Goal: Check status: Check status

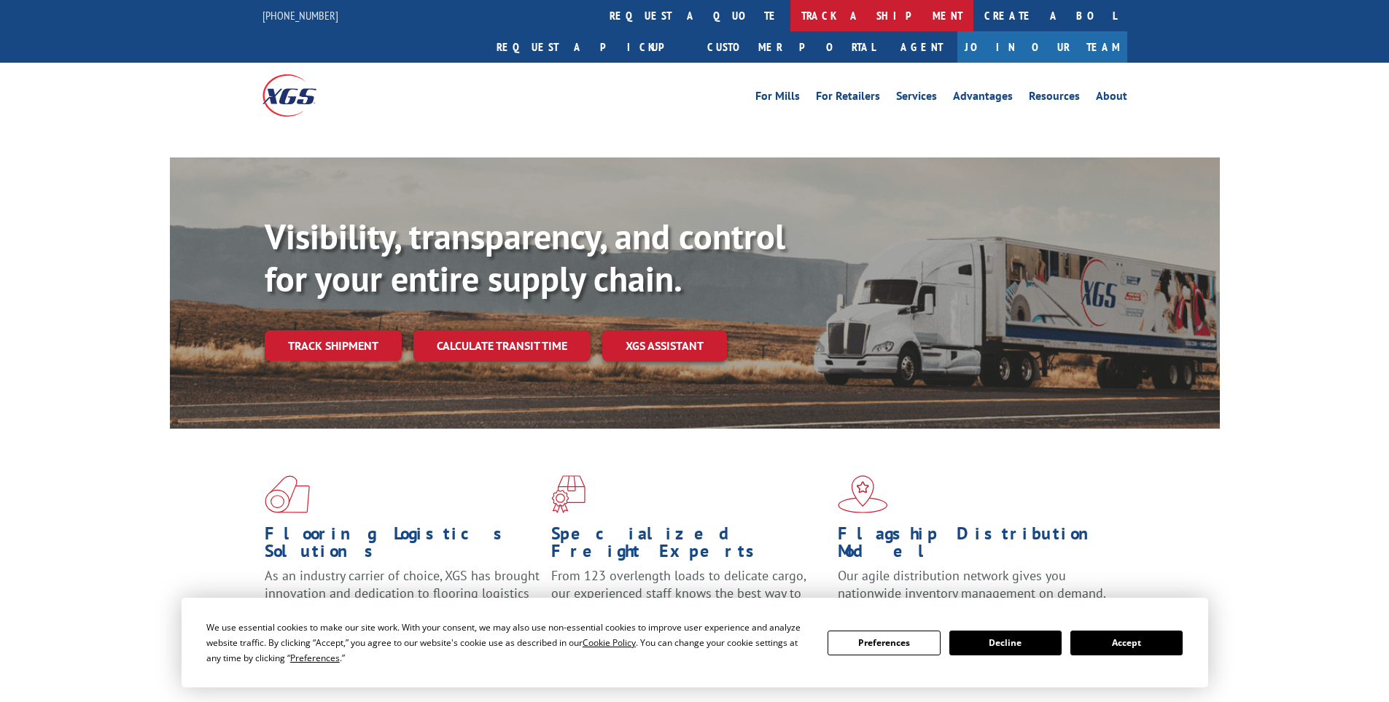
click at [791, 6] on link "track a shipment" at bounding box center [882, 15] width 183 height 31
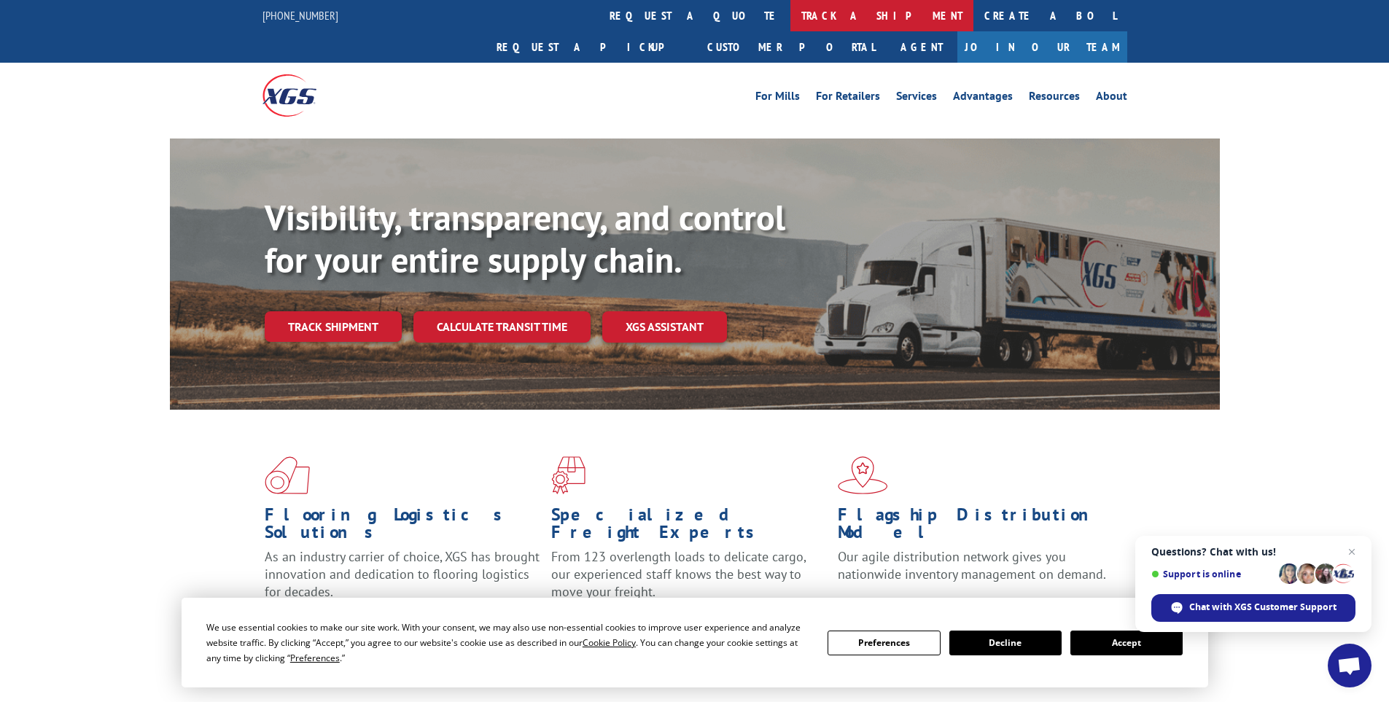
click at [791, 9] on link "track a shipment" at bounding box center [882, 15] width 183 height 31
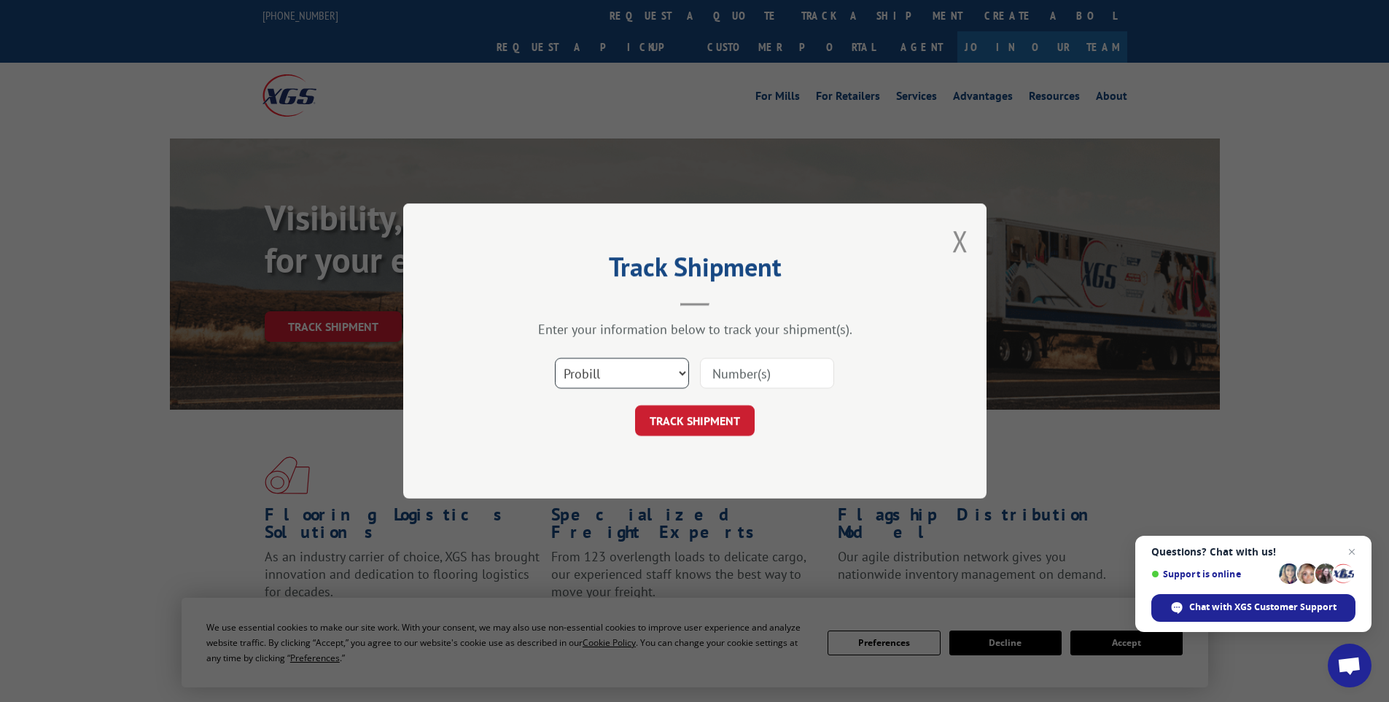
click at [577, 388] on select "Select category... Probill BOL PO" at bounding box center [622, 373] width 134 height 31
select select "bol"
click at [555, 358] on select "Select category... Probill BOL PO" at bounding box center [622, 373] width 134 height 31
click at [718, 372] on input at bounding box center [767, 373] width 134 height 31
paste input "6025233"
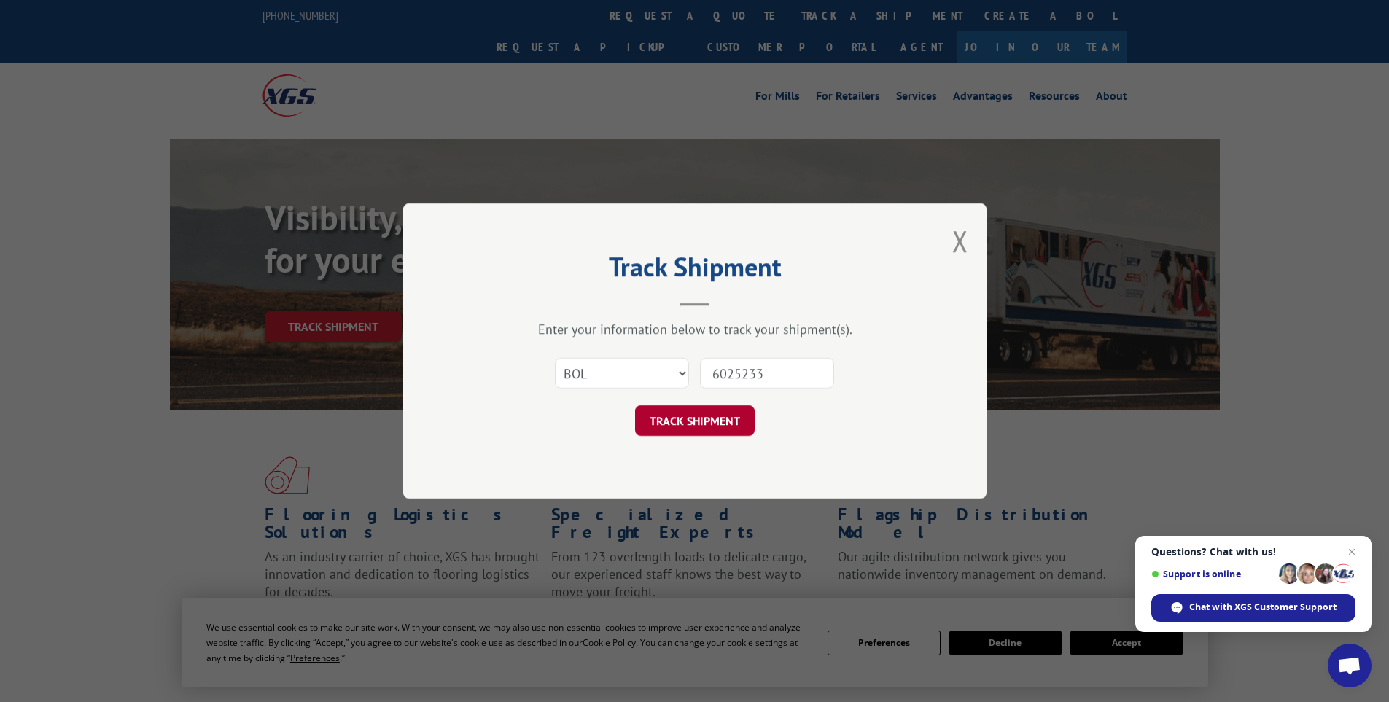
type input "6025233"
click at [724, 411] on button "TRACK SHIPMENT" at bounding box center [695, 421] width 120 height 31
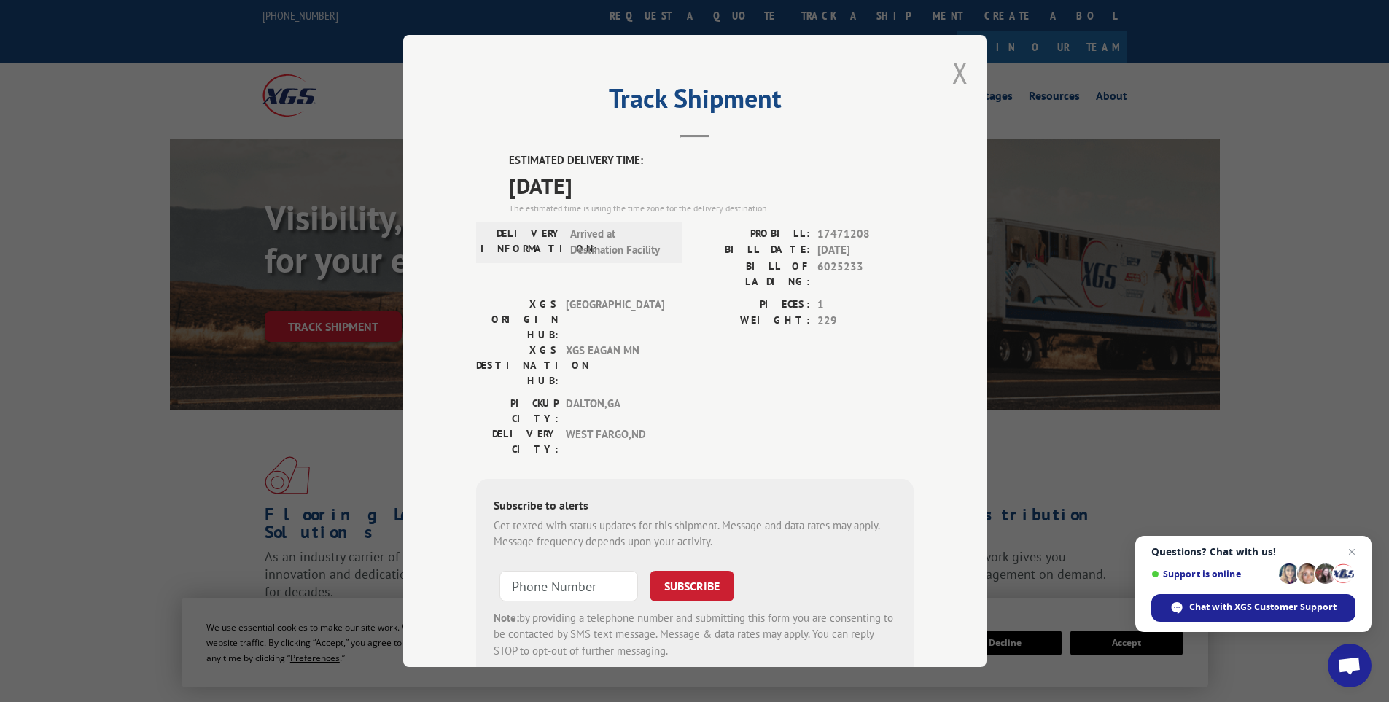
click at [955, 74] on button "Close modal" at bounding box center [961, 72] width 16 height 39
